Goal: Transaction & Acquisition: Purchase product/service

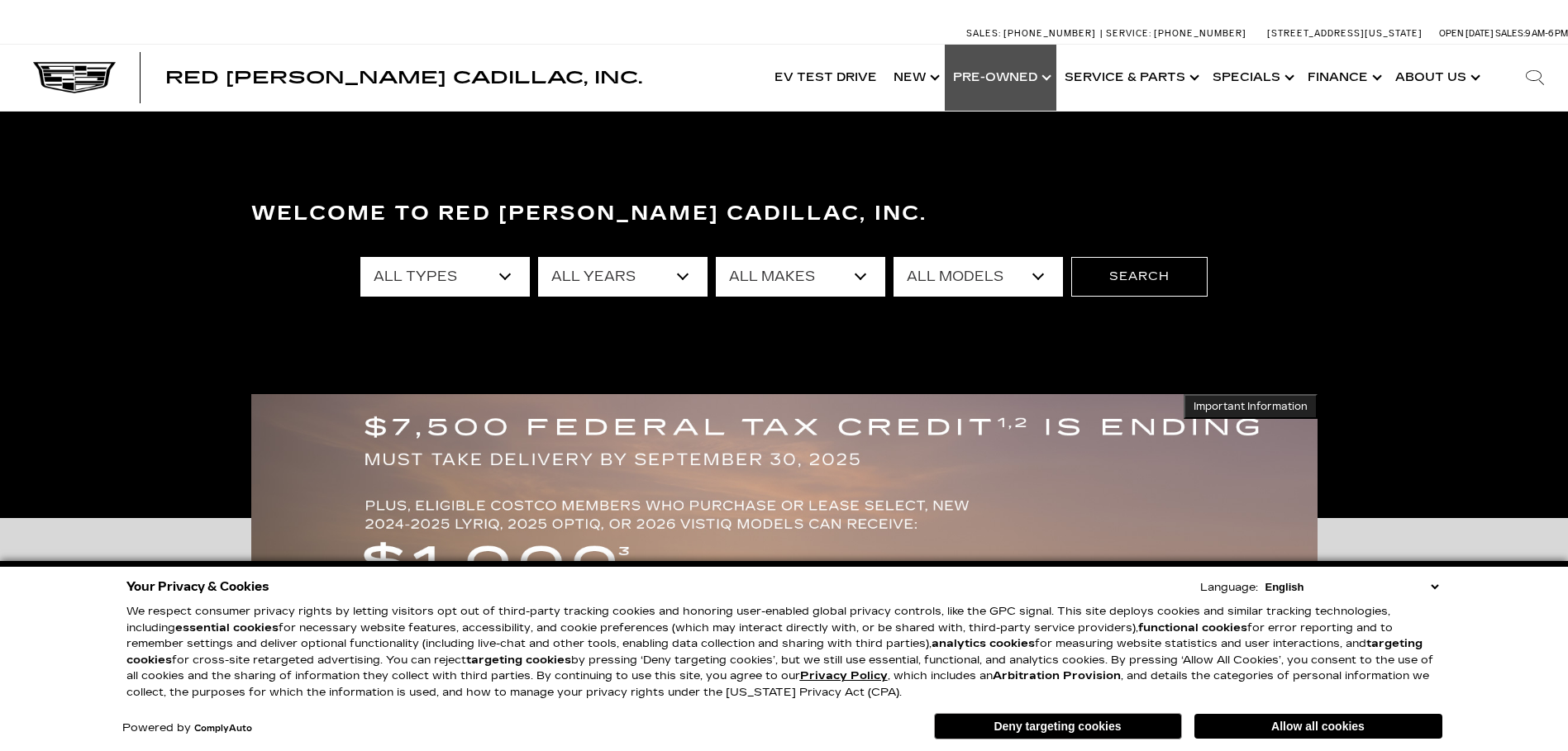
click at [989, 74] on link "Show Pre-Owned" at bounding box center [1000, 78] width 112 height 66
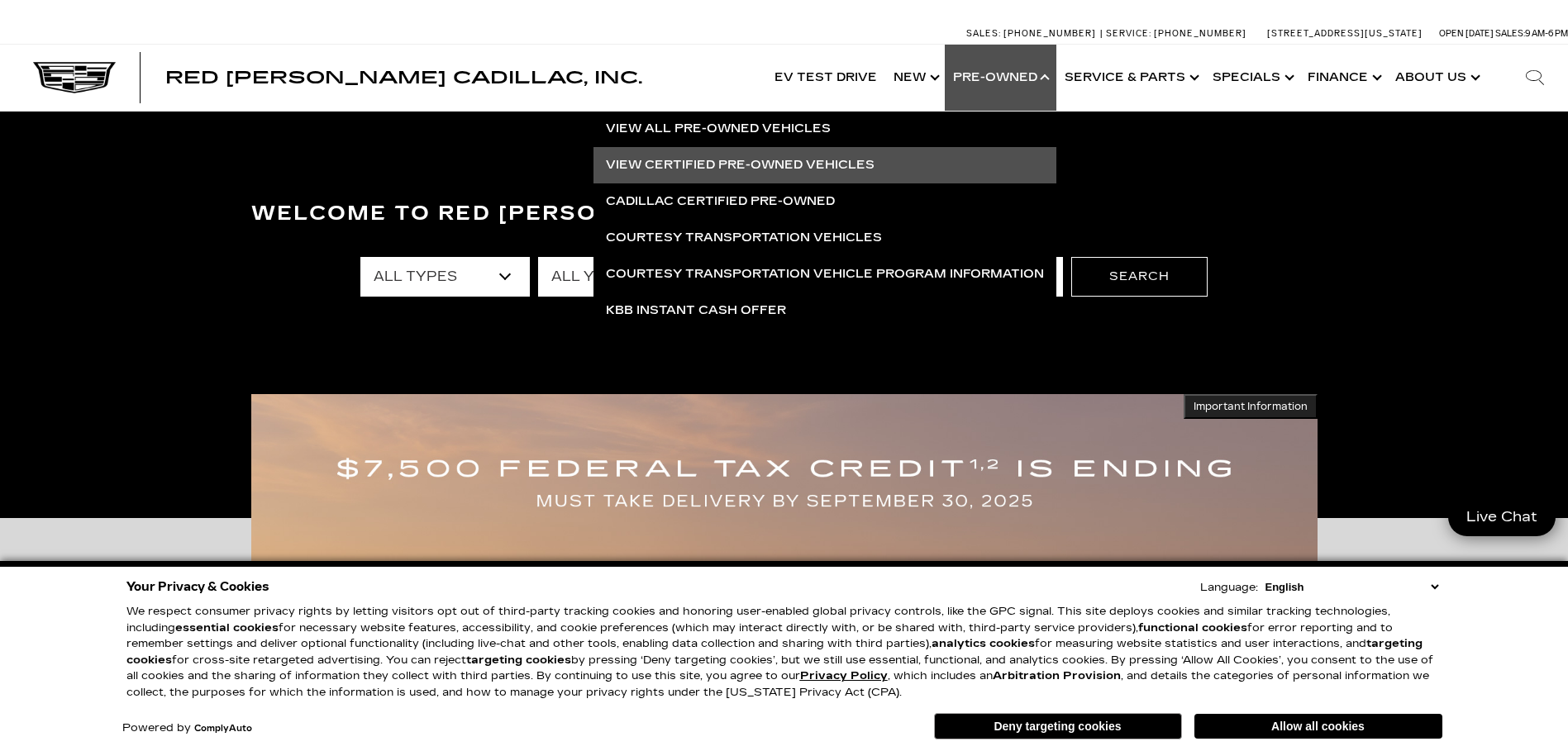
click at [709, 162] on link "View Certified Pre-Owned Vehicles" at bounding box center [824, 165] width 463 height 37
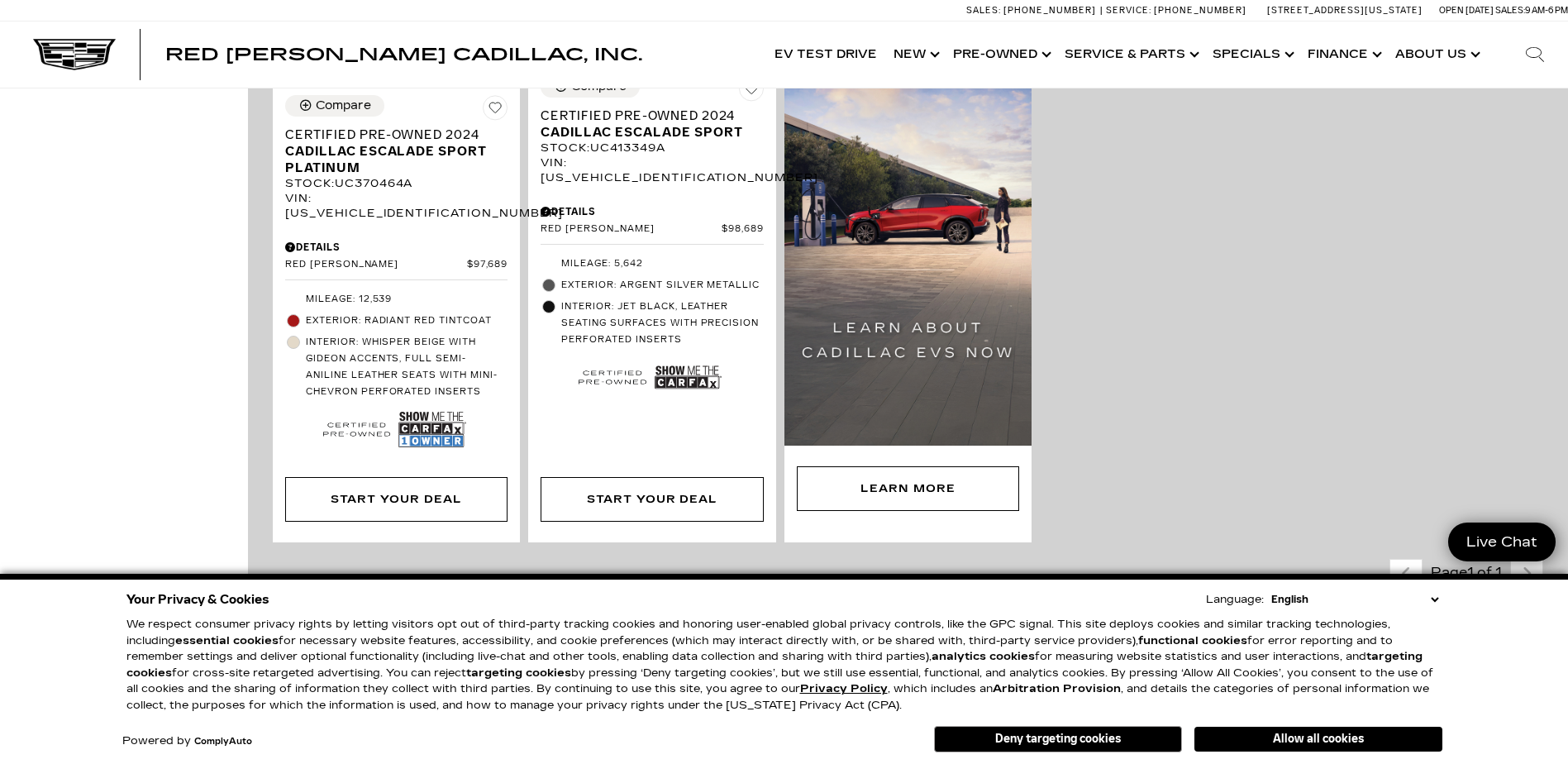
scroll to position [1158, 0]
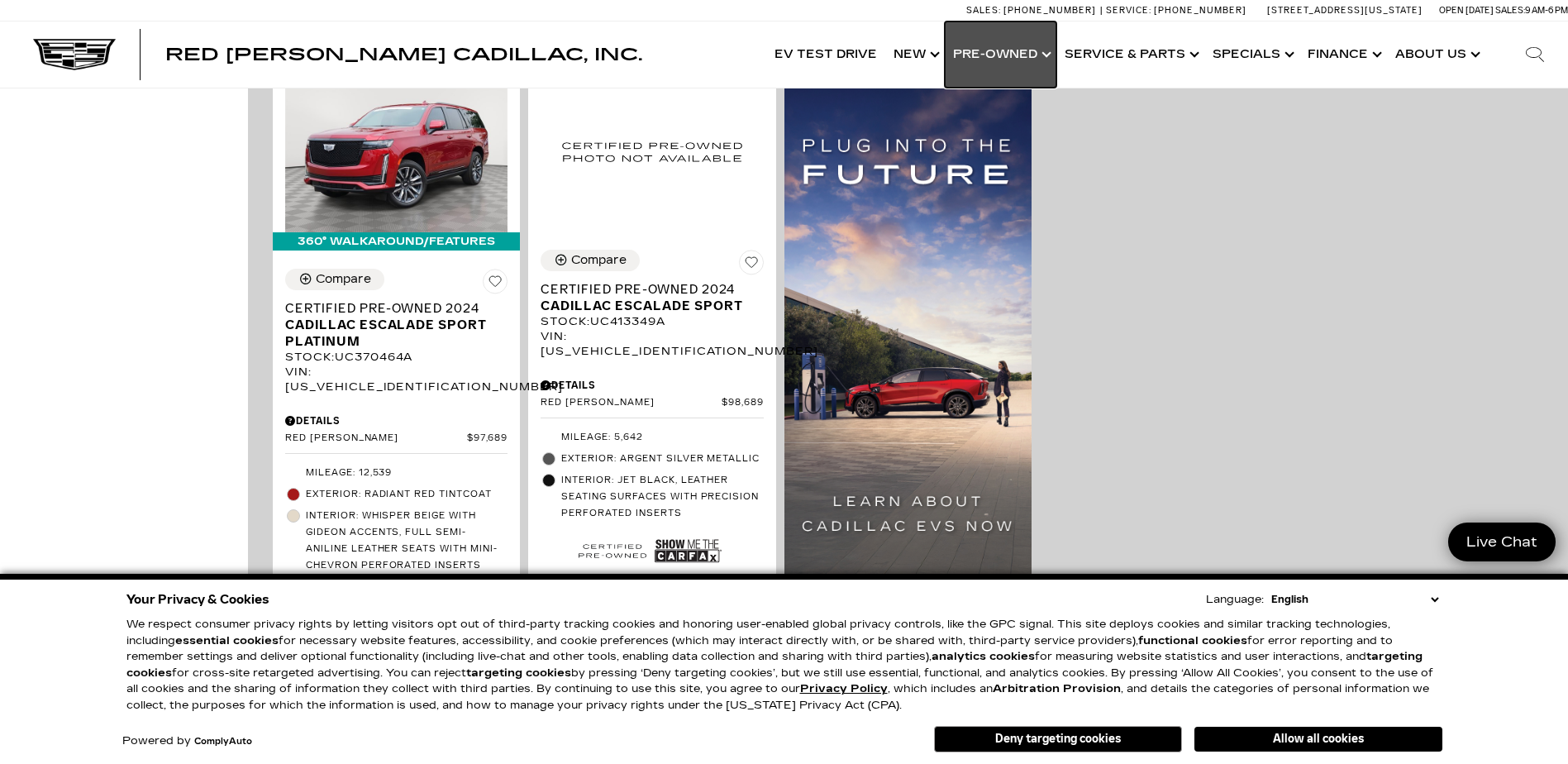
click at [999, 57] on link "Show Pre-Owned" at bounding box center [1000, 54] width 112 height 66
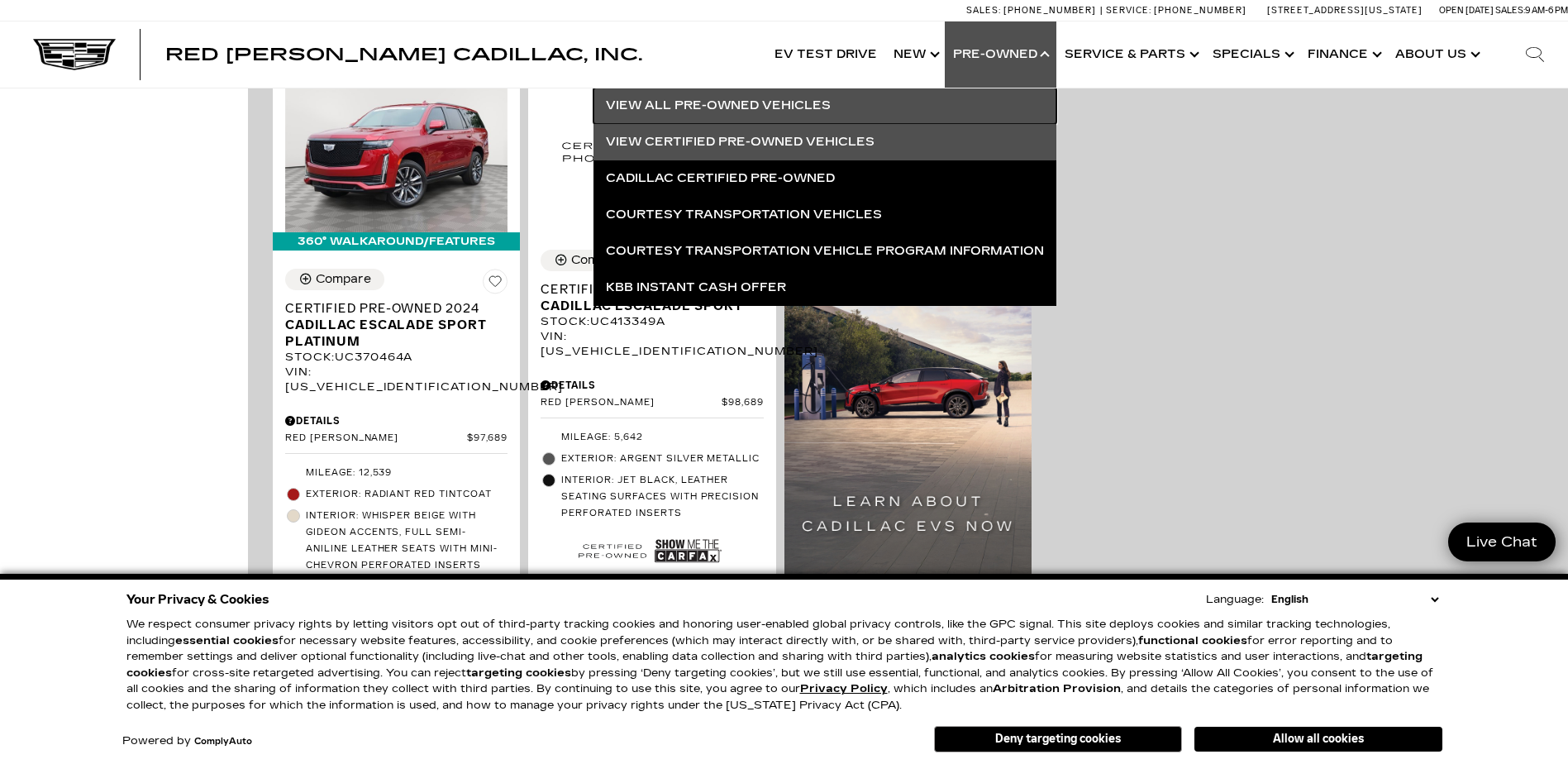
click at [710, 97] on link "View All Pre-Owned Vehicles" at bounding box center [824, 106] width 463 height 37
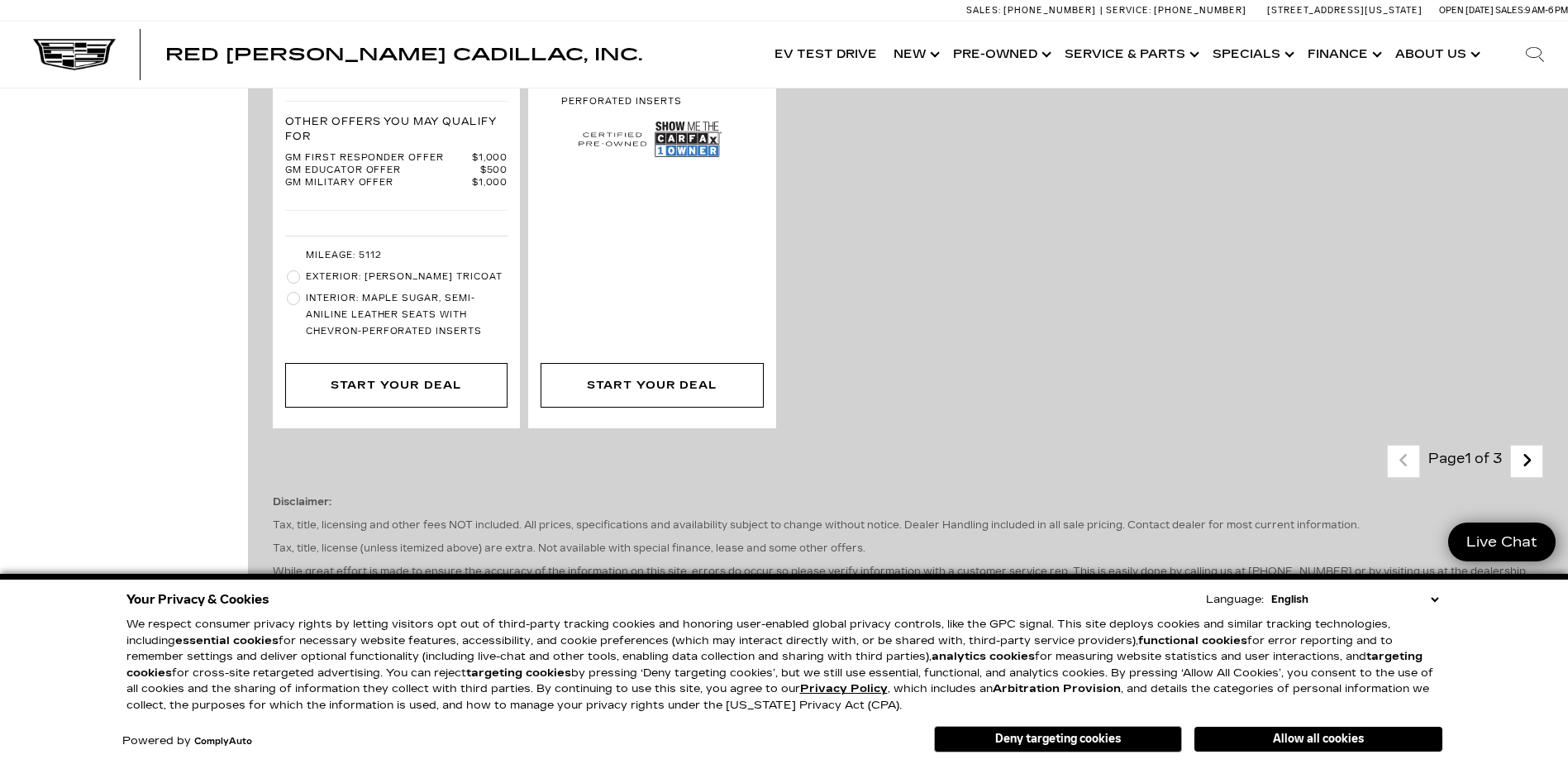
scroll to position [4051, 0]
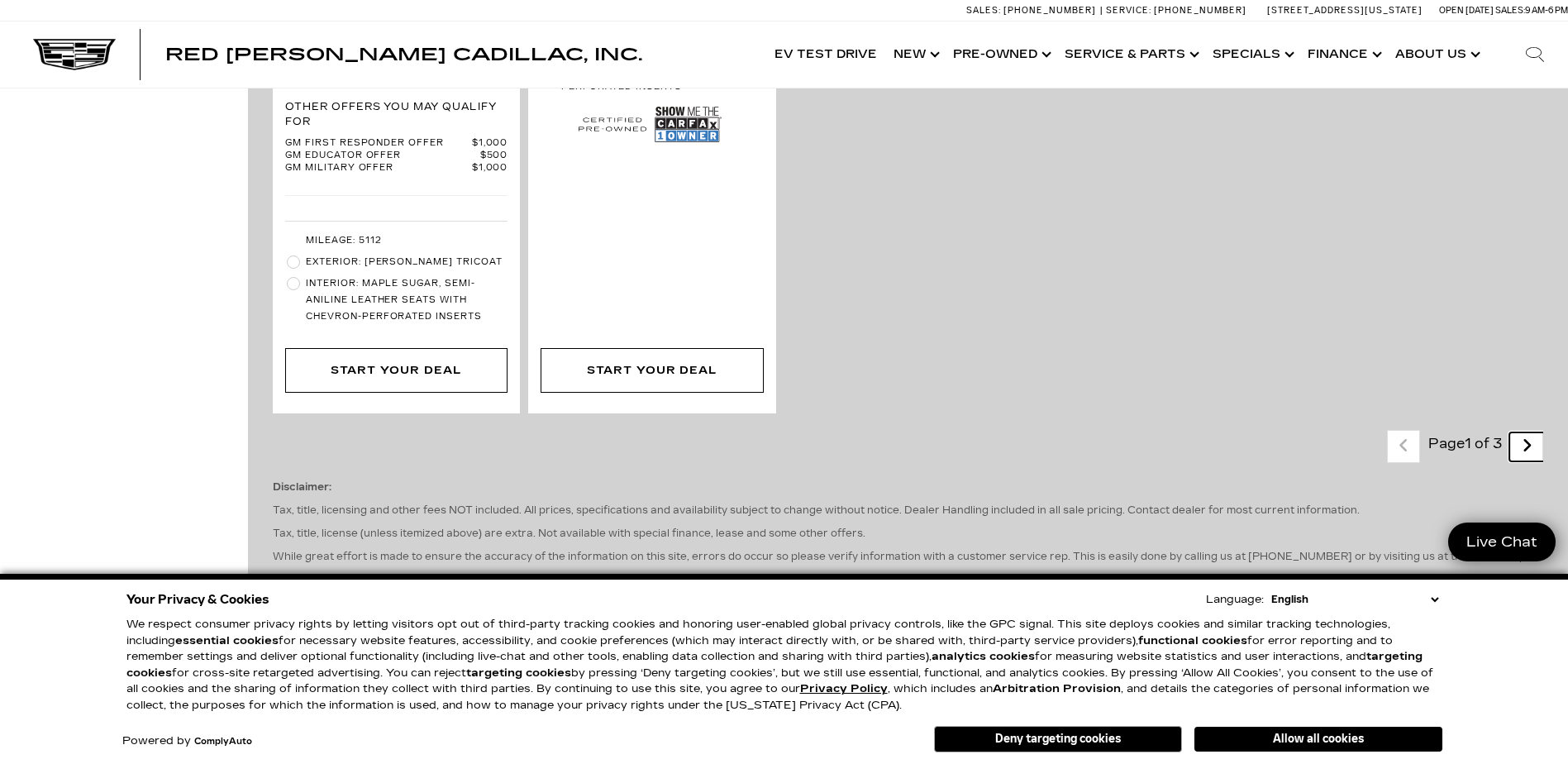
click at [1545, 432] on link "Next - Page" at bounding box center [1526, 446] width 36 height 29
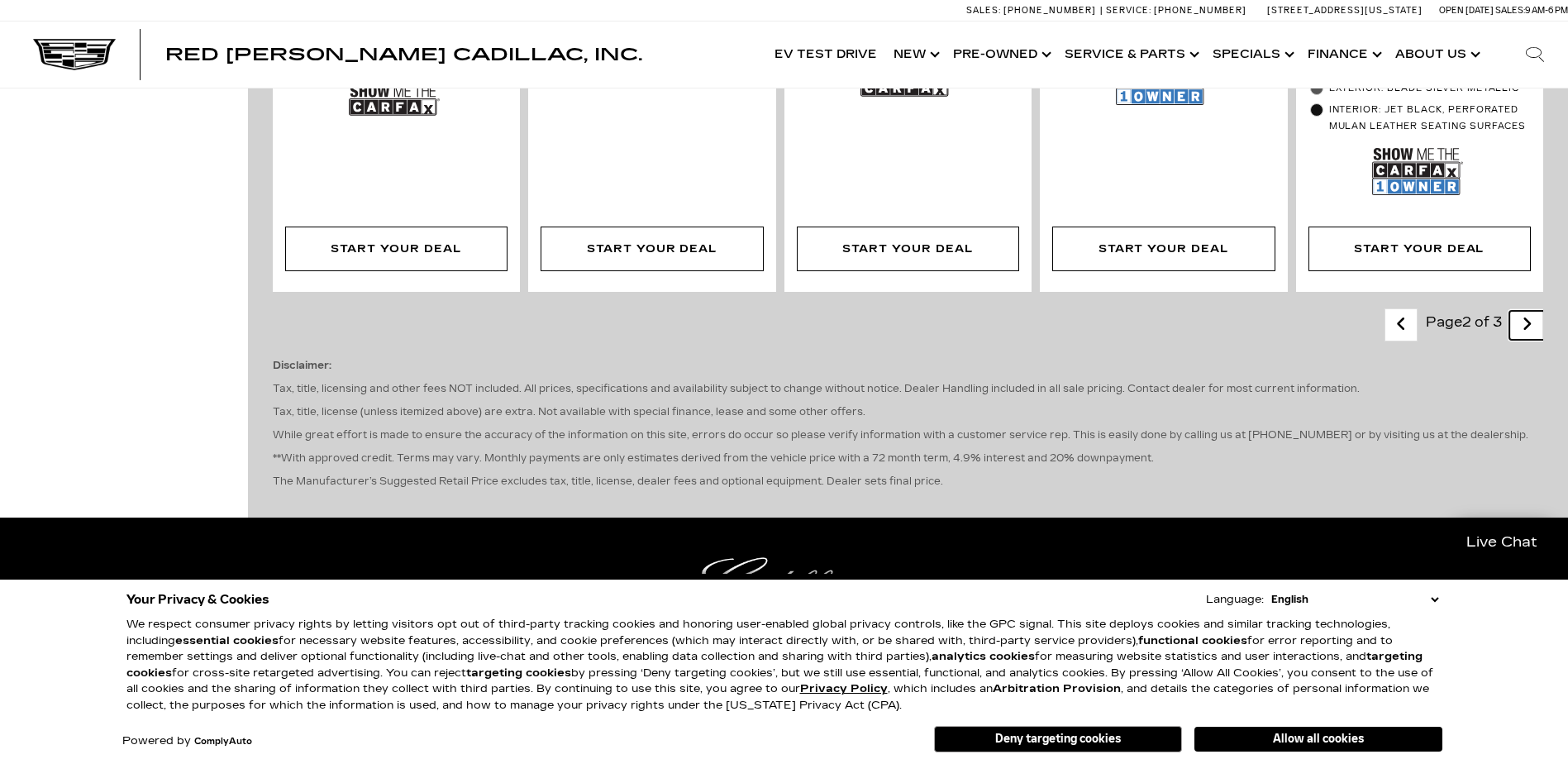
scroll to position [2811, 0]
click at [1530, 310] on link "Next - Page" at bounding box center [1526, 324] width 36 height 29
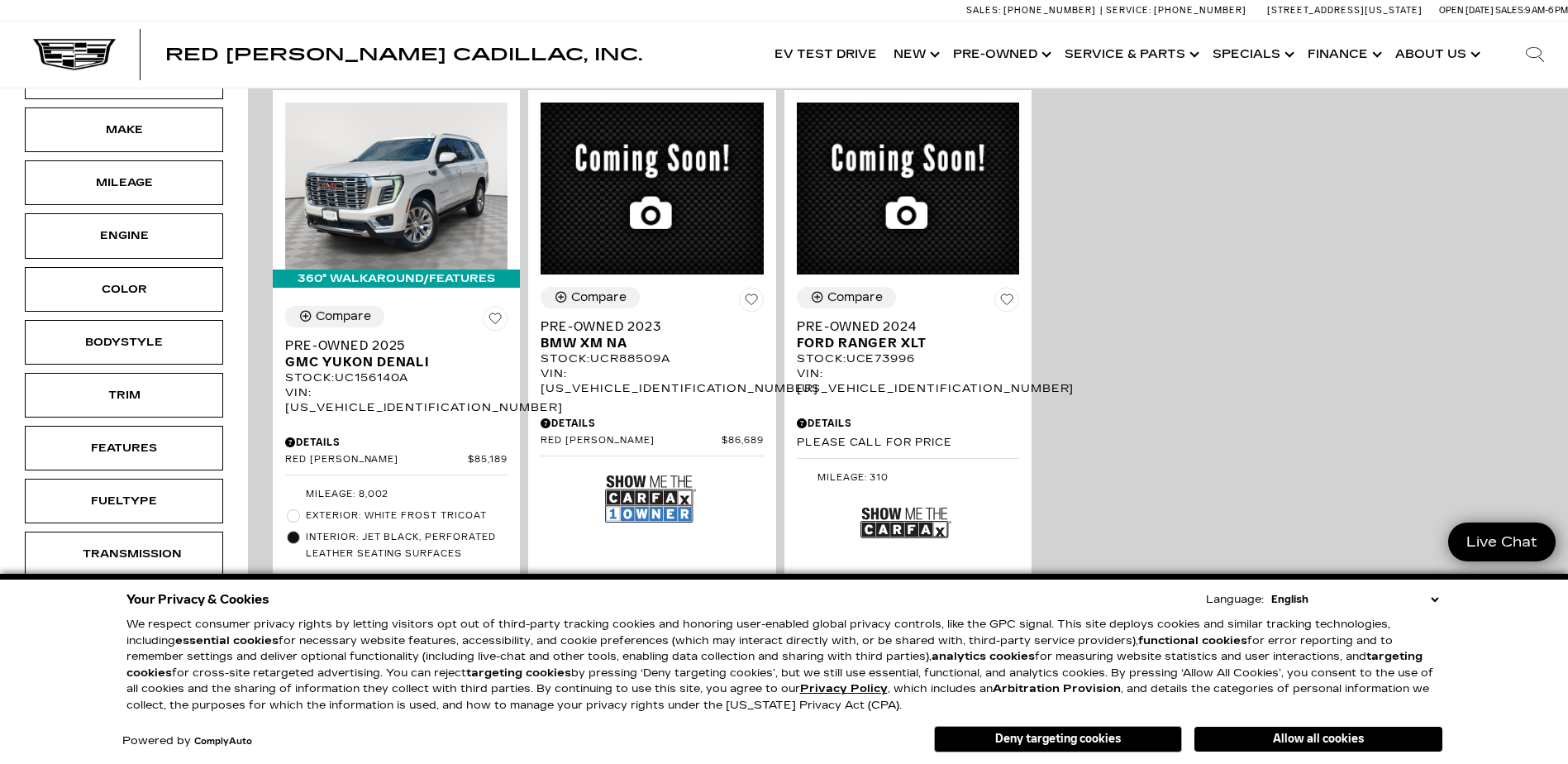
scroll to position [248, 0]
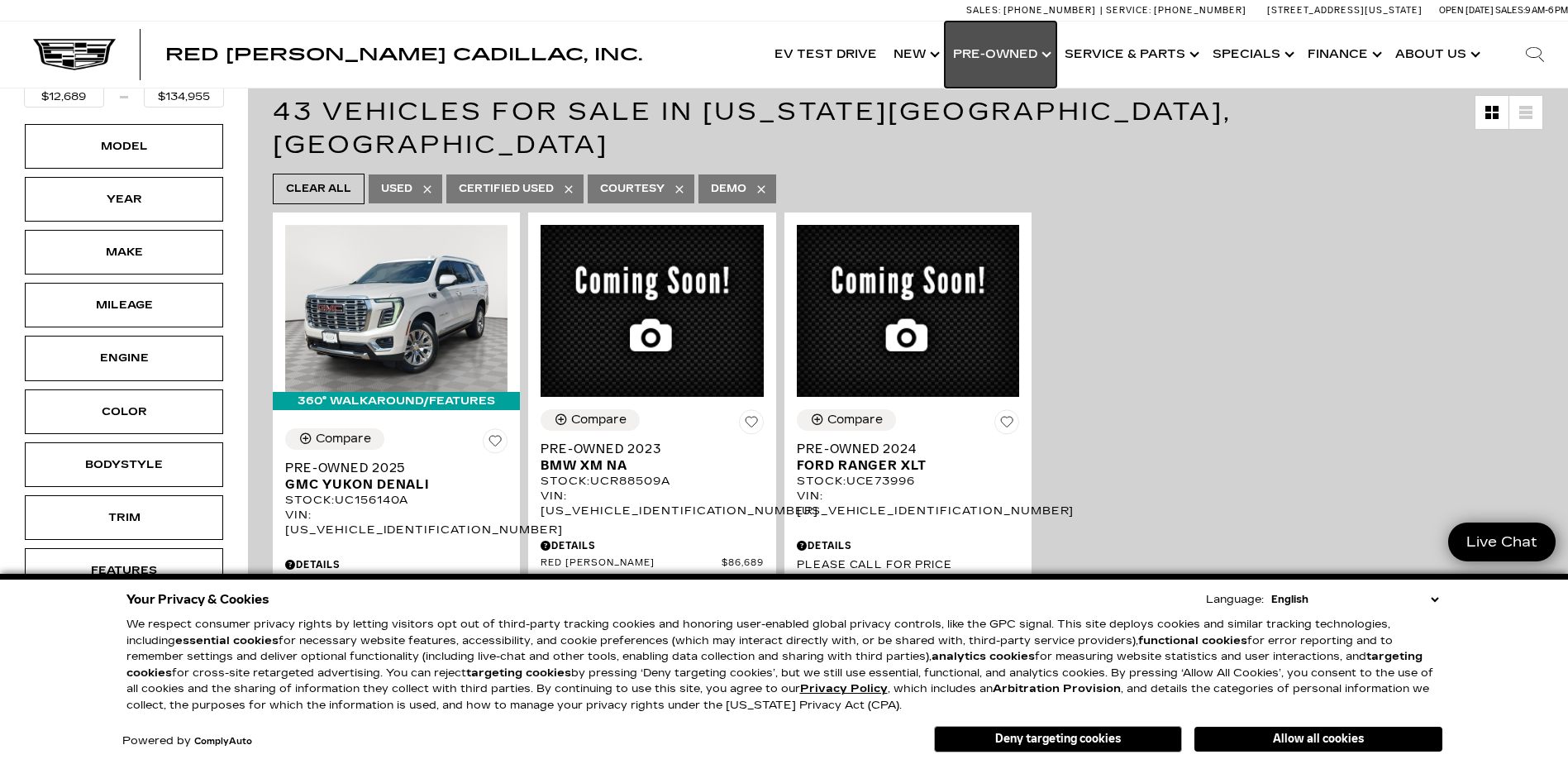
click at [978, 46] on link "Show Pre-Owned" at bounding box center [1000, 54] width 112 height 66
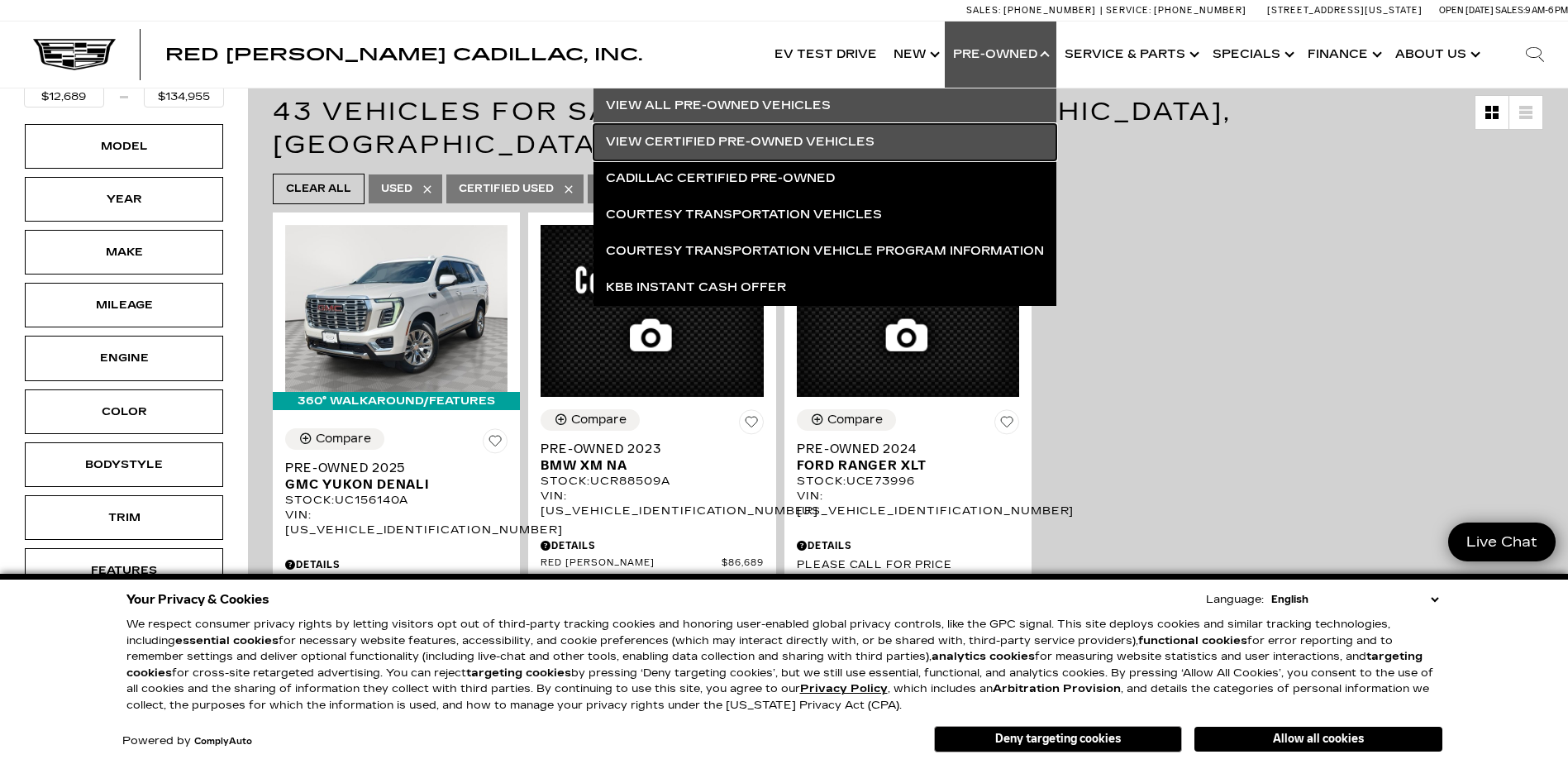
click at [734, 133] on link "View Certified Pre-Owned Vehicles" at bounding box center [824, 143] width 463 height 37
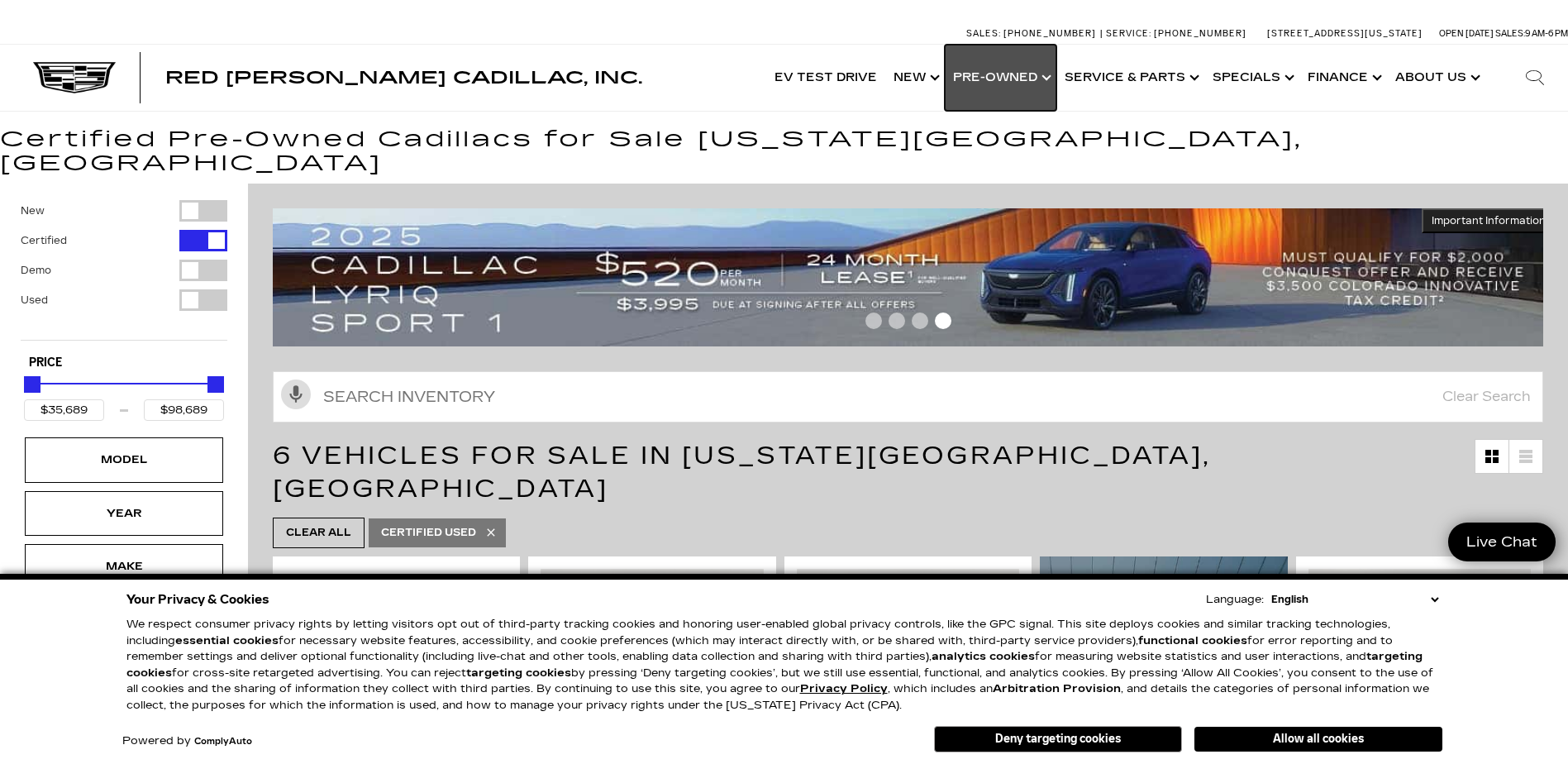
click at [984, 67] on link "Show Pre-Owned" at bounding box center [1000, 78] width 112 height 66
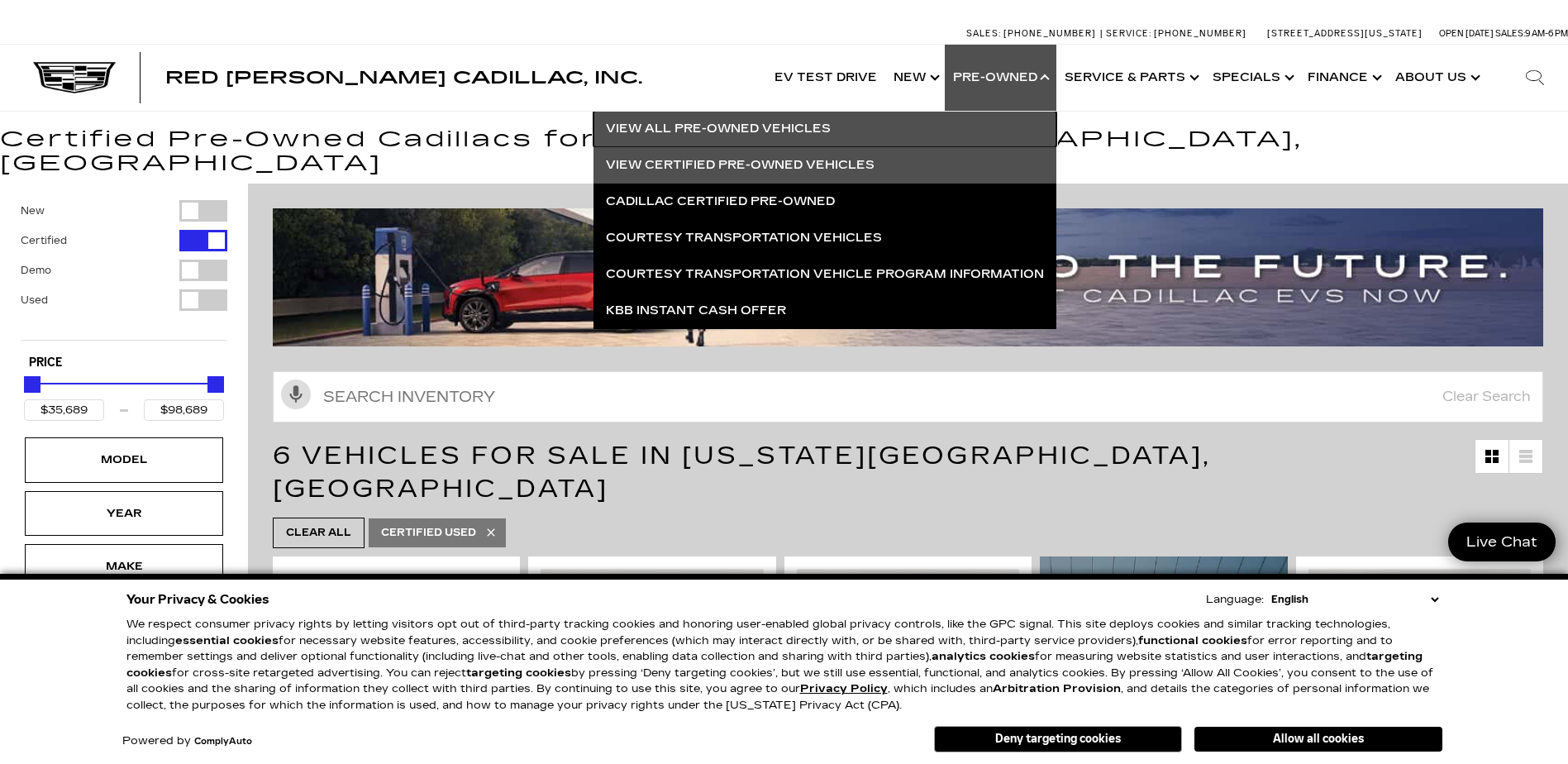
click at [736, 118] on link "View All Pre-Owned Vehicles" at bounding box center [824, 129] width 463 height 37
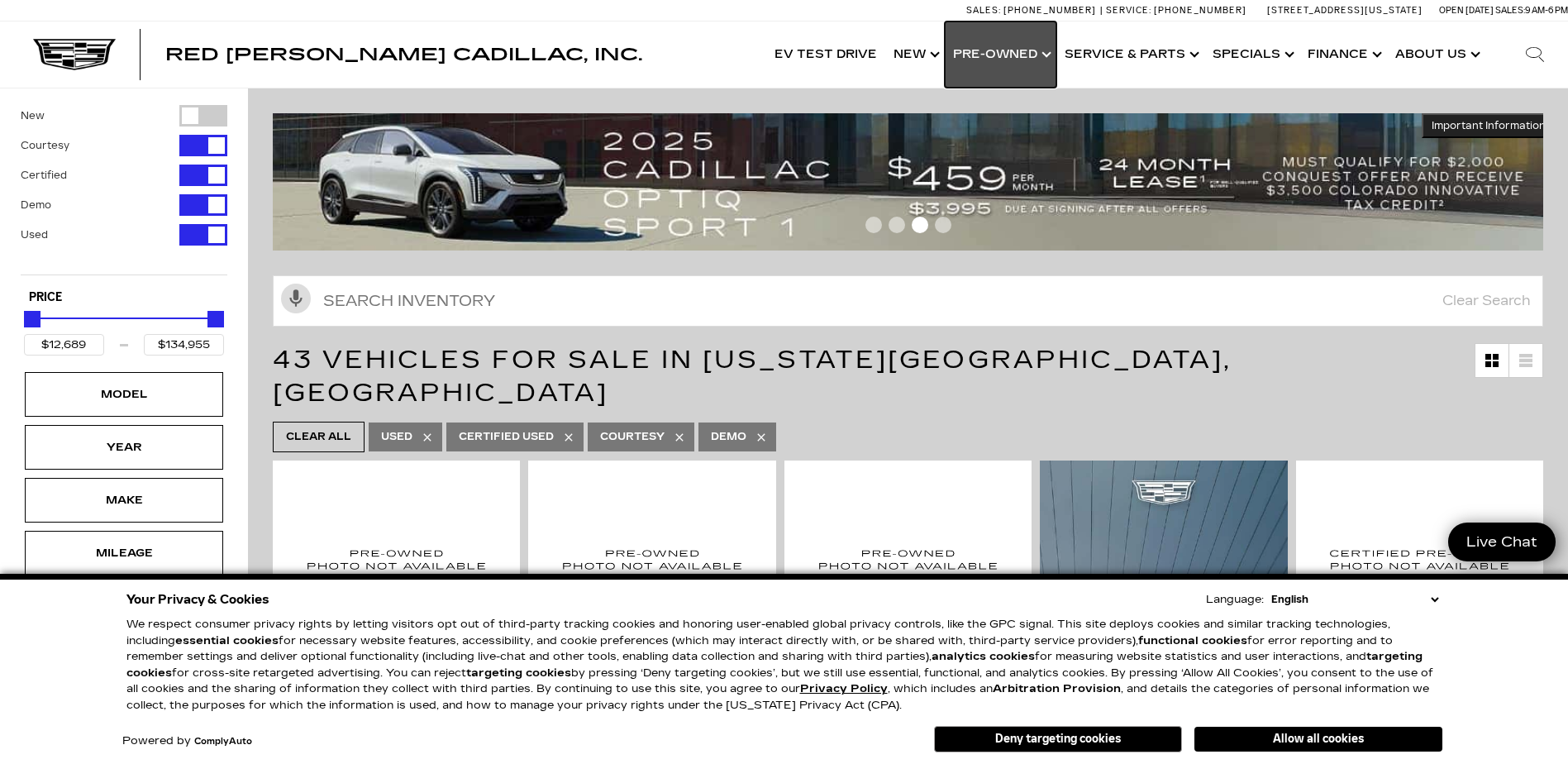
click at [969, 48] on link "Show Pre-Owned" at bounding box center [1000, 54] width 112 height 66
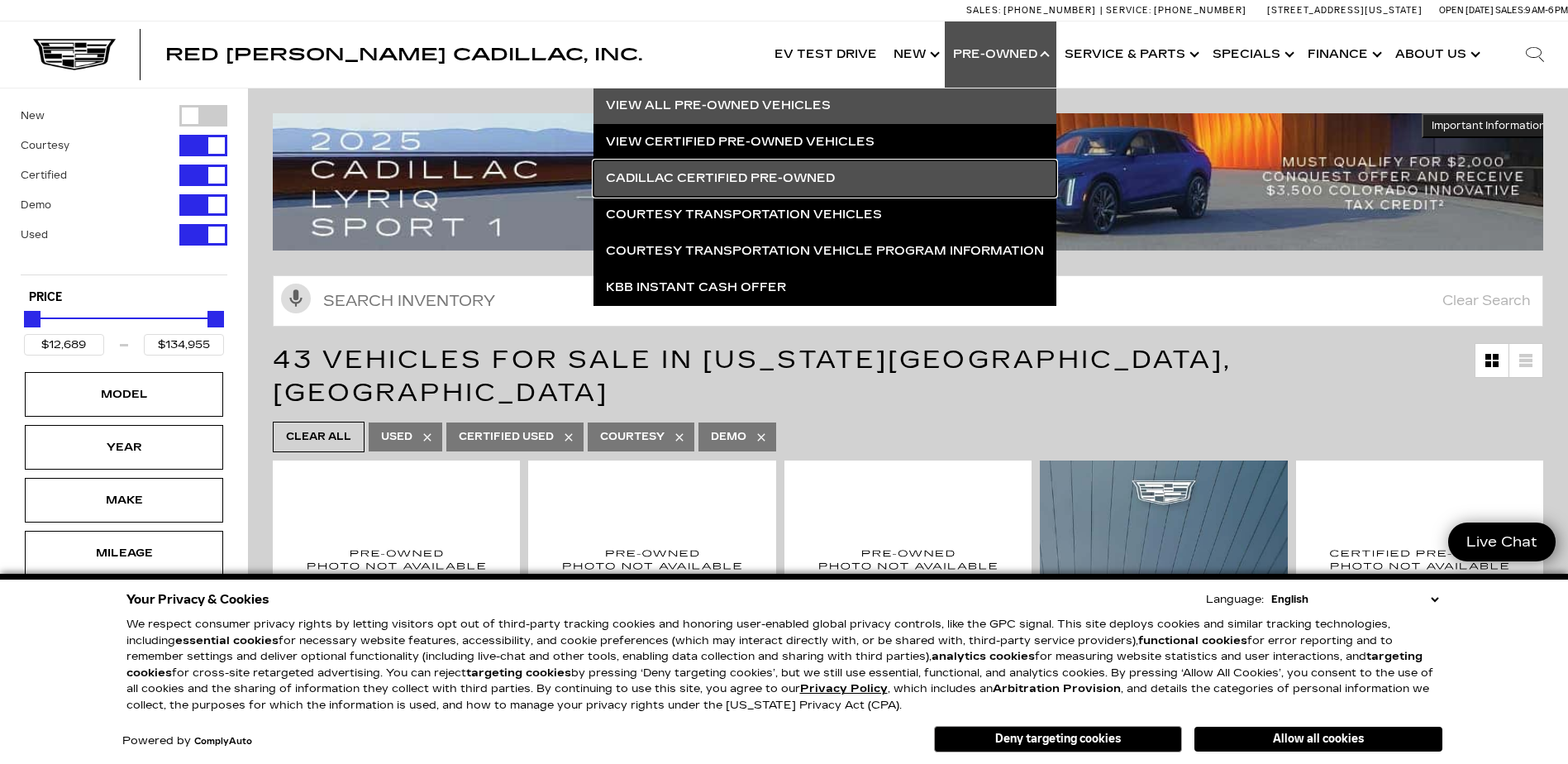
click at [704, 168] on link "Cadillac Certified Pre-Owned" at bounding box center [824, 178] width 463 height 37
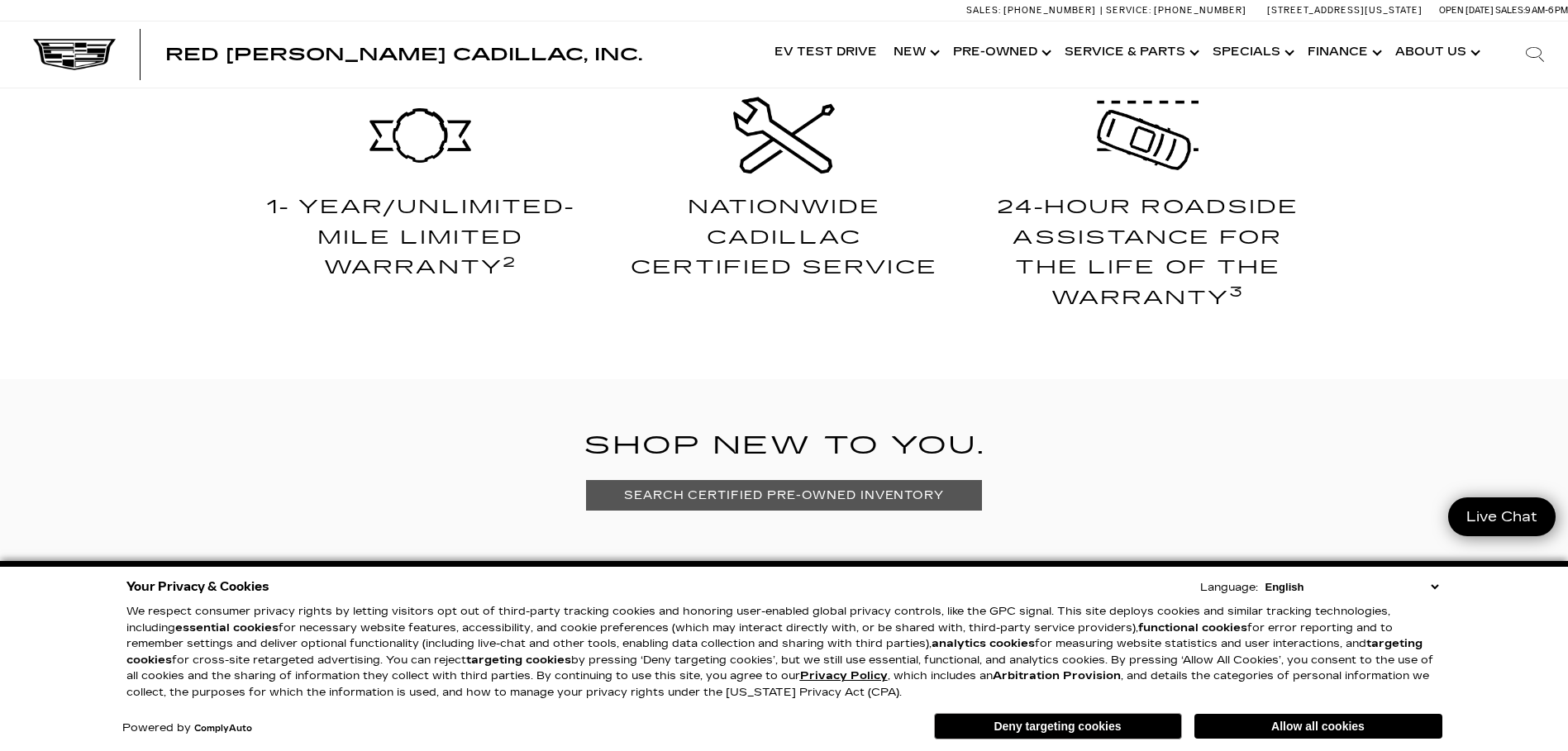
scroll to position [992, 0]
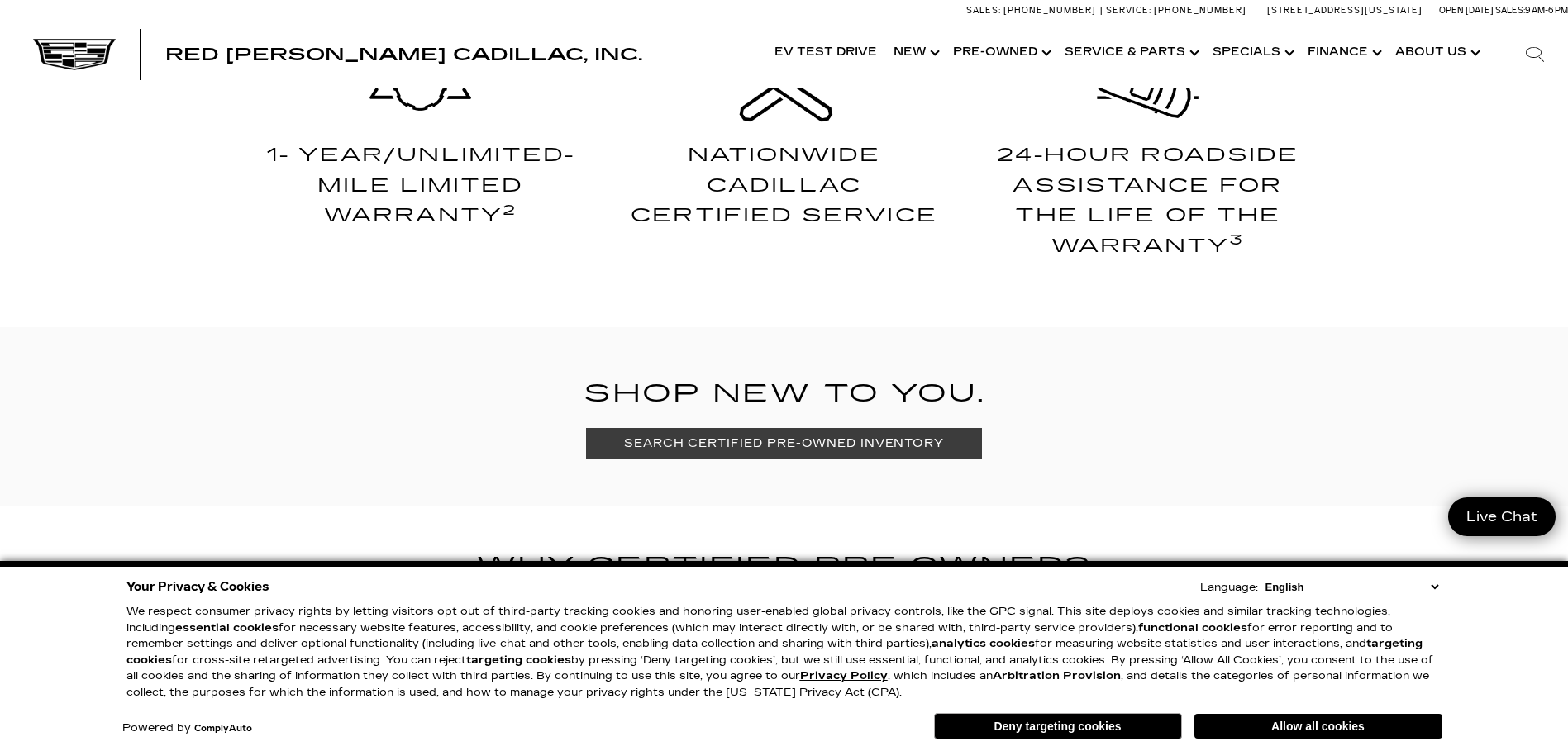
click at [760, 435] on link "SEARCH CERTIFIED PRE-OWNED INVENTORY" at bounding box center [784, 443] width 396 height 31
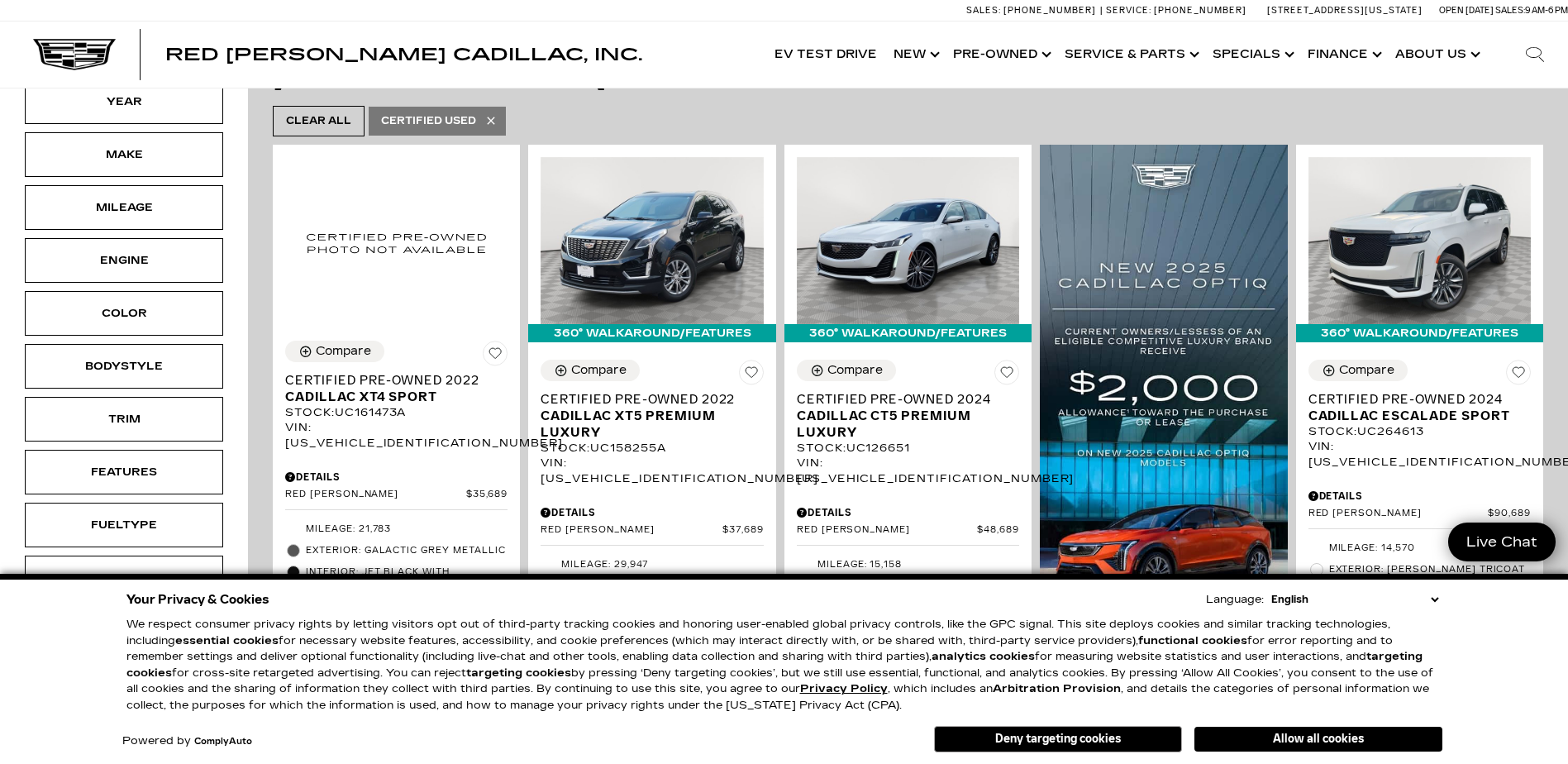
scroll to position [414, 0]
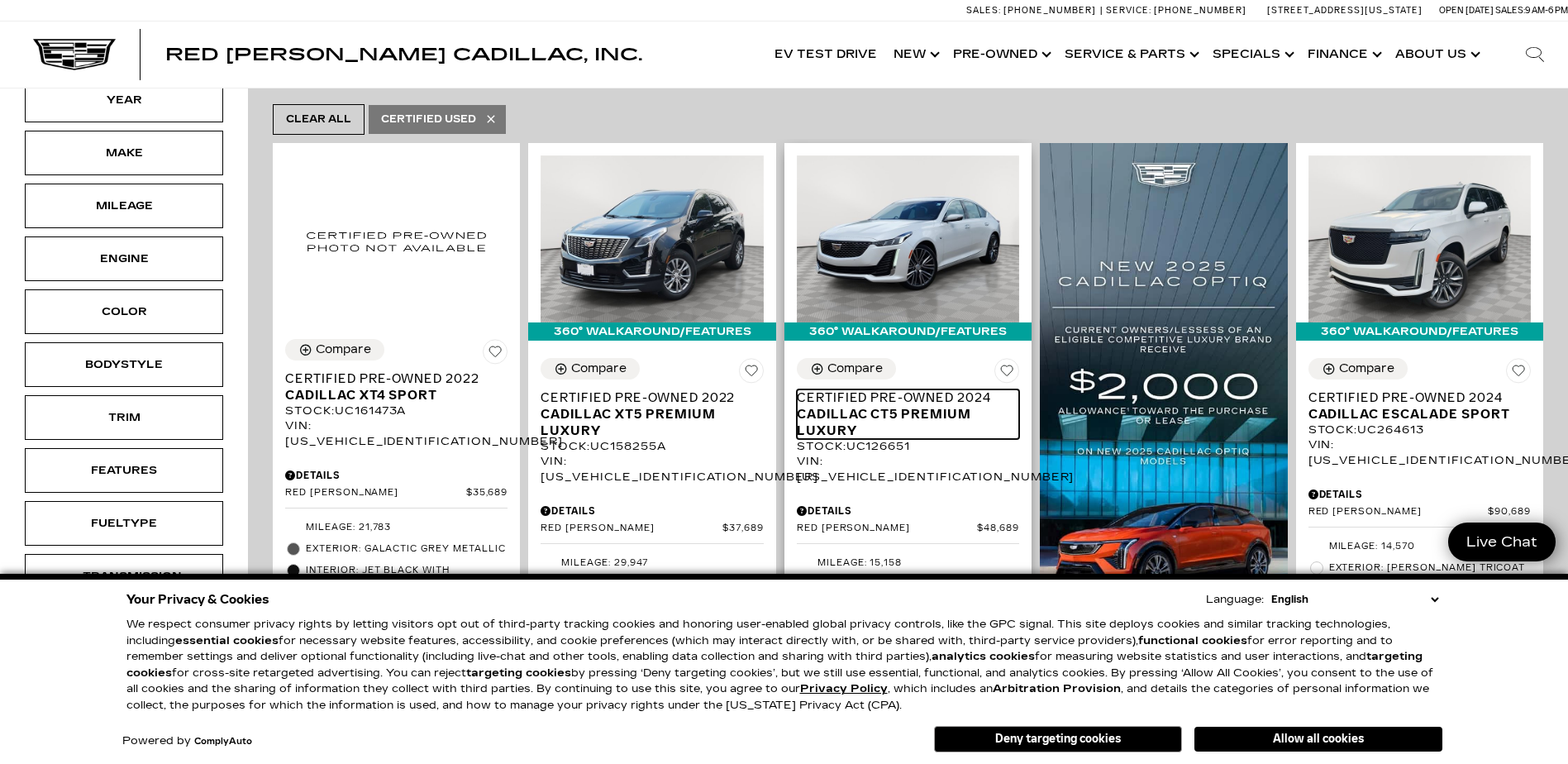
click at [876, 390] on span "Certified Pre-Owned 2024" at bounding box center [902, 398] width 210 height 17
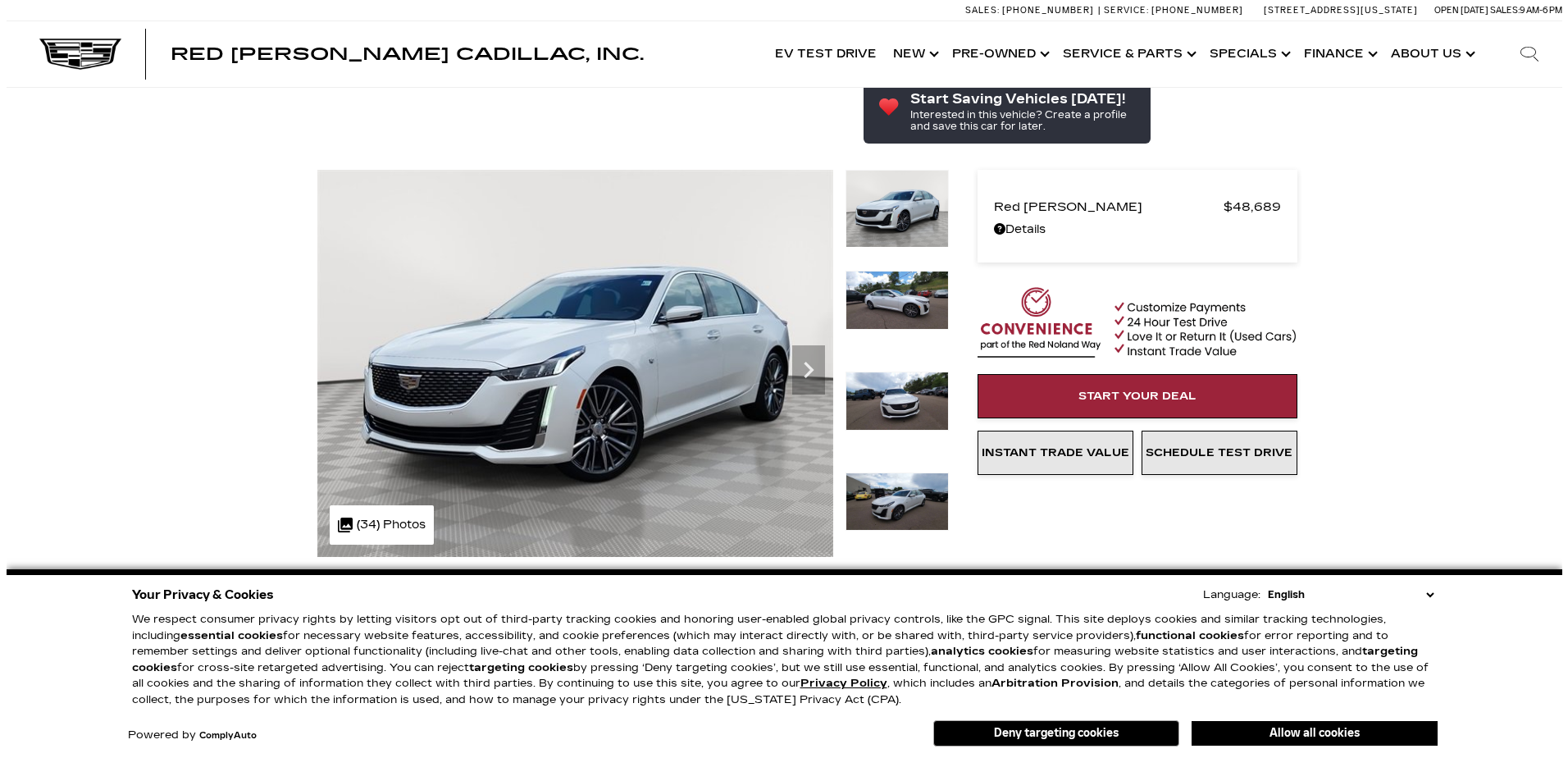
scroll to position [164, 0]
